Goal: Information Seeking & Learning: Learn about a topic

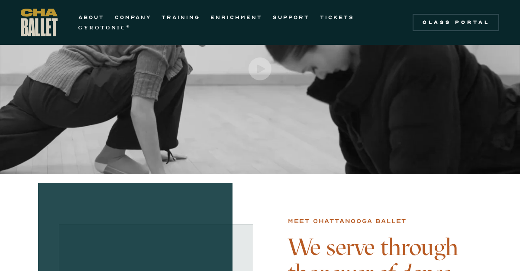
scroll to position [102, 0]
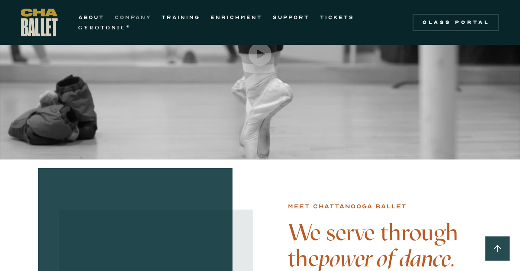
click at [139, 13] on link "COMPANY" at bounding box center [133, 17] width 36 height 10
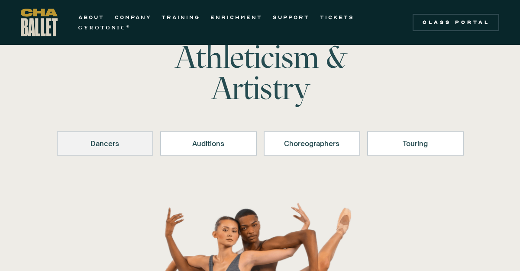
click at [116, 145] on div "Dancers" at bounding box center [105, 143] width 74 height 10
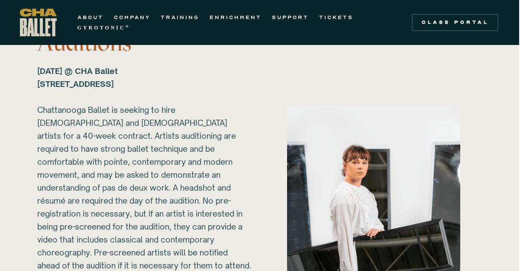
scroll to position [1019, 1]
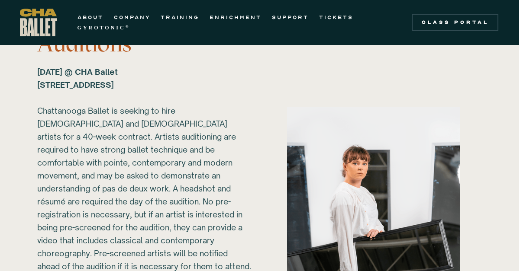
drag, startPoint x: 41, startPoint y: 68, endPoint x: 235, endPoint y: 87, distance: 194.9
click at [235, 87] on div "Sunday, March 1, 2026 @ CHA Ballet 817B N Market St. Chattanooga, TN 37405 ‍ Ch…" at bounding box center [144, 169] width 215 height 208
click at [235, 88] on div "Sunday, March 1, 2026 @ CHA Ballet 817B N Market St. Chattanooga, TN 37405 ‍ Ch…" at bounding box center [144, 169] width 215 height 208
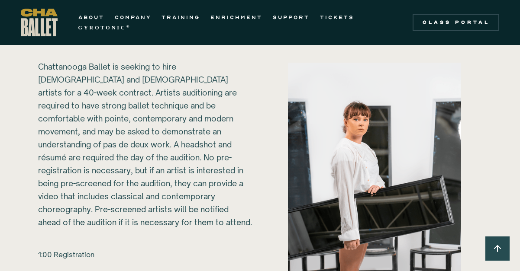
scroll to position [1064, 0]
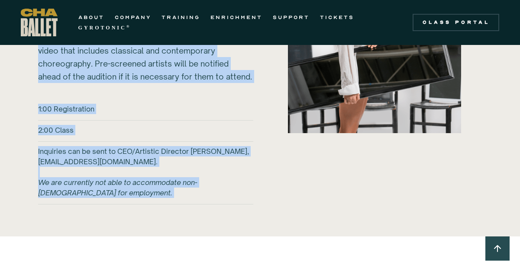
drag, startPoint x: 151, startPoint y: 80, endPoint x: 122, endPoint y: 289, distance: 210.2
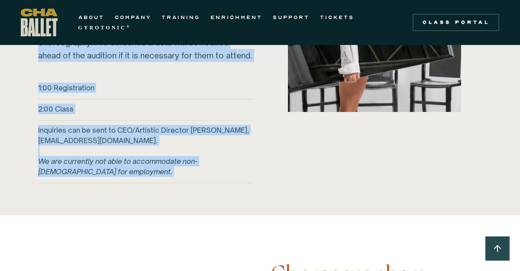
click at [145, 157] on em "We are currently not able to accommodate non-US citizens for employment." at bounding box center [117, 166] width 159 height 19
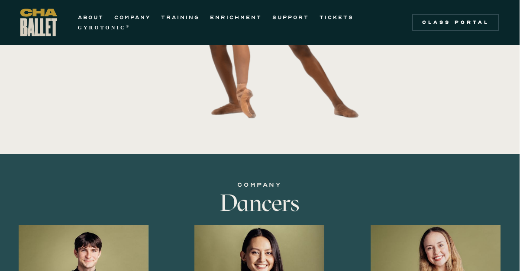
scroll to position [383, 1]
